Goal: Submit feedback/report problem

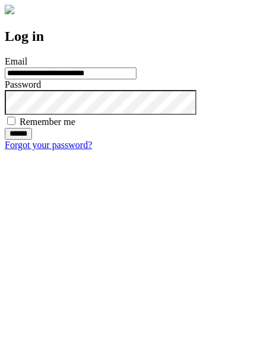
click at [32, 140] on input "******" at bounding box center [18, 134] width 27 height 12
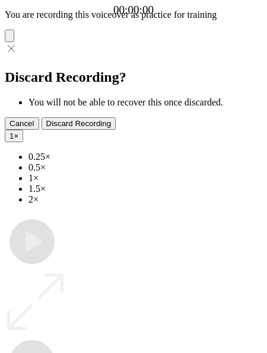
type input "**********"
